Goal: Information Seeking & Learning: Learn about a topic

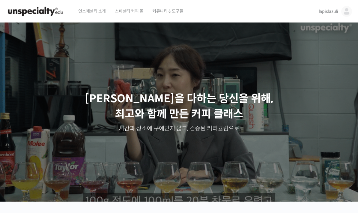
click at [344, 12] on img at bounding box center [346, 11] width 11 height 11
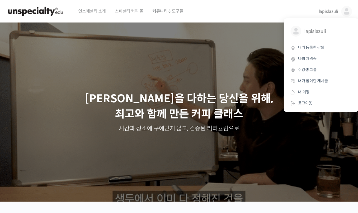
click at [319, 46] on span "내가 등록한 강의" at bounding box center [311, 47] width 26 height 5
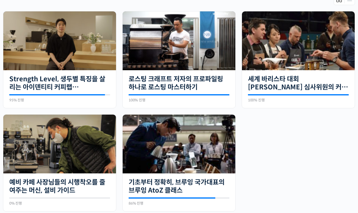
scroll to position [142, 0]
click at [77, 155] on img at bounding box center [59, 144] width 113 height 59
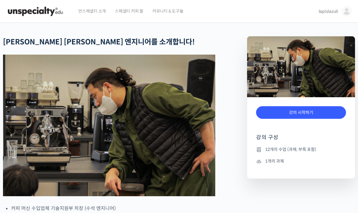
click at [328, 115] on link "강의 시작하기" at bounding box center [301, 112] width 90 height 13
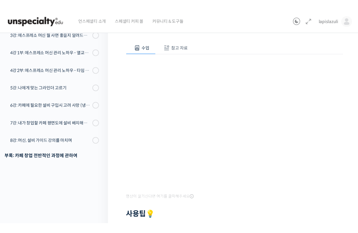
scroll to position [7, 0]
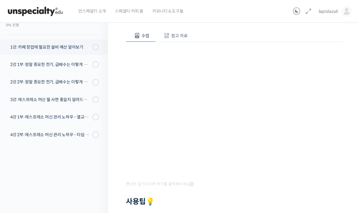
scroll to position [90, 0]
